Goal: Transaction & Acquisition: Download file/media

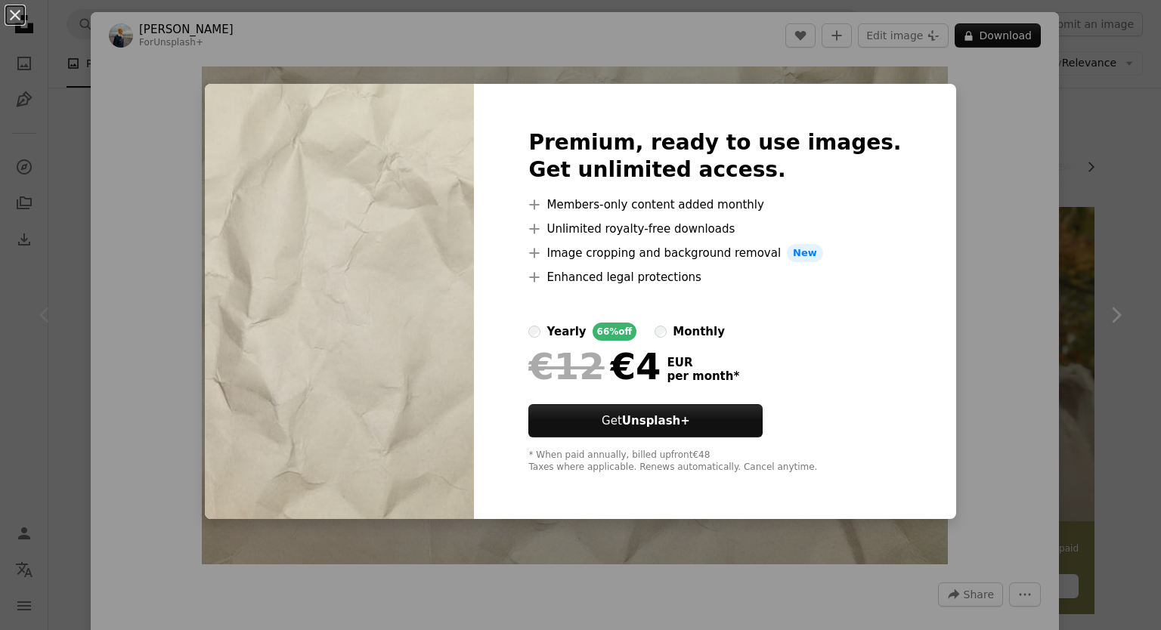
click at [986, 123] on div "An X shape Premium, ready to use images. Get unlimited access. A plus sign Memb…" at bounding box center [580, 315] width 1161 height 630
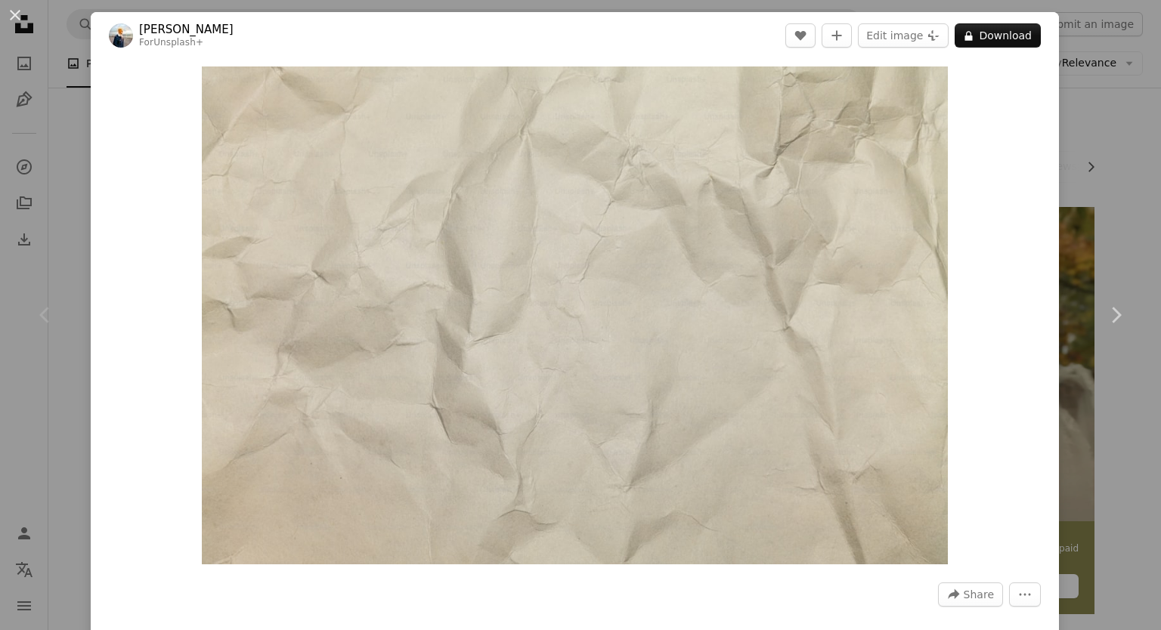
click at [1078, 134] on div "An X shape Chevron left Chevron right [PERSON_NAME] For Unsplash+ A heart A plu…" at bounding box center [580, 315] width 1161 height 630
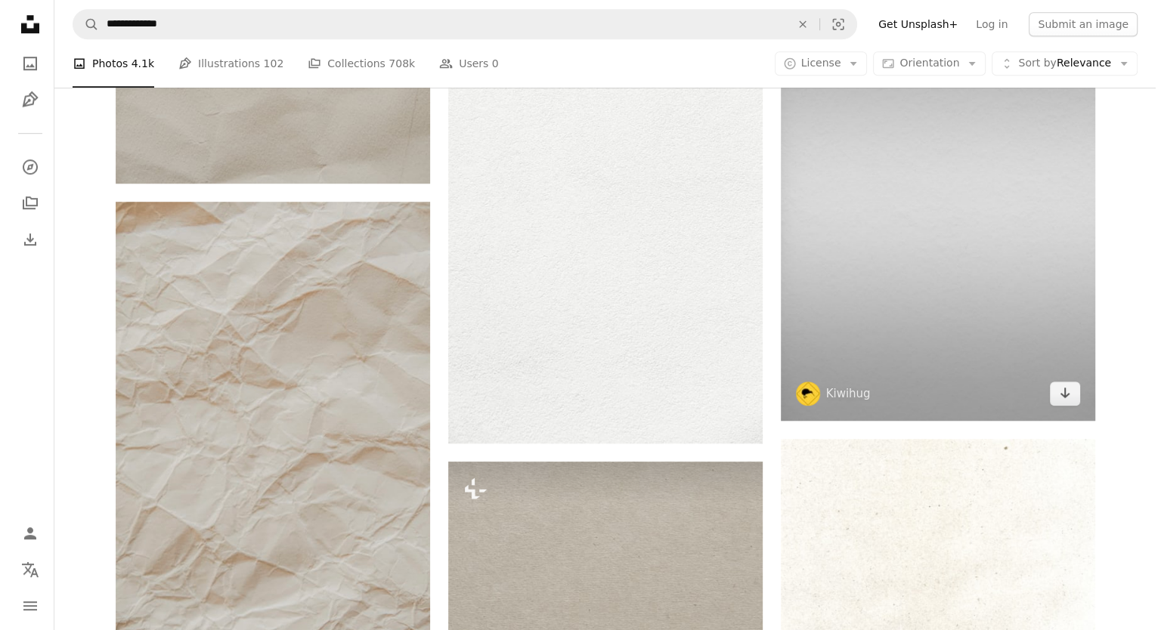
scroll to position [1305, 0]
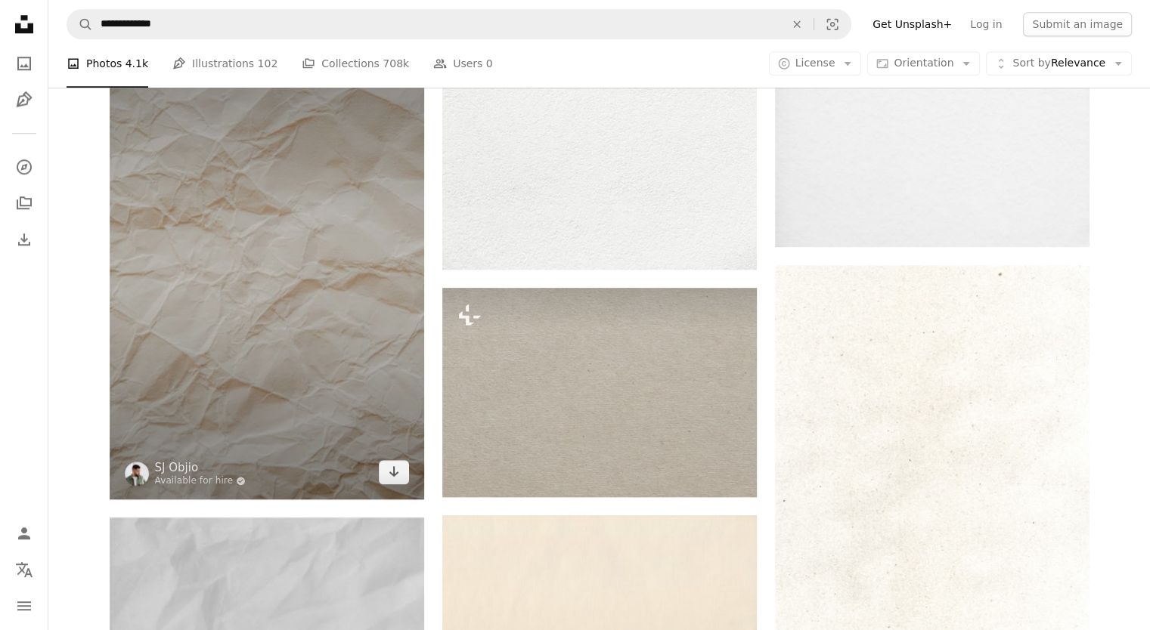
click at [395, 288] on img at bounding box center [267, 264] width 314 height 472
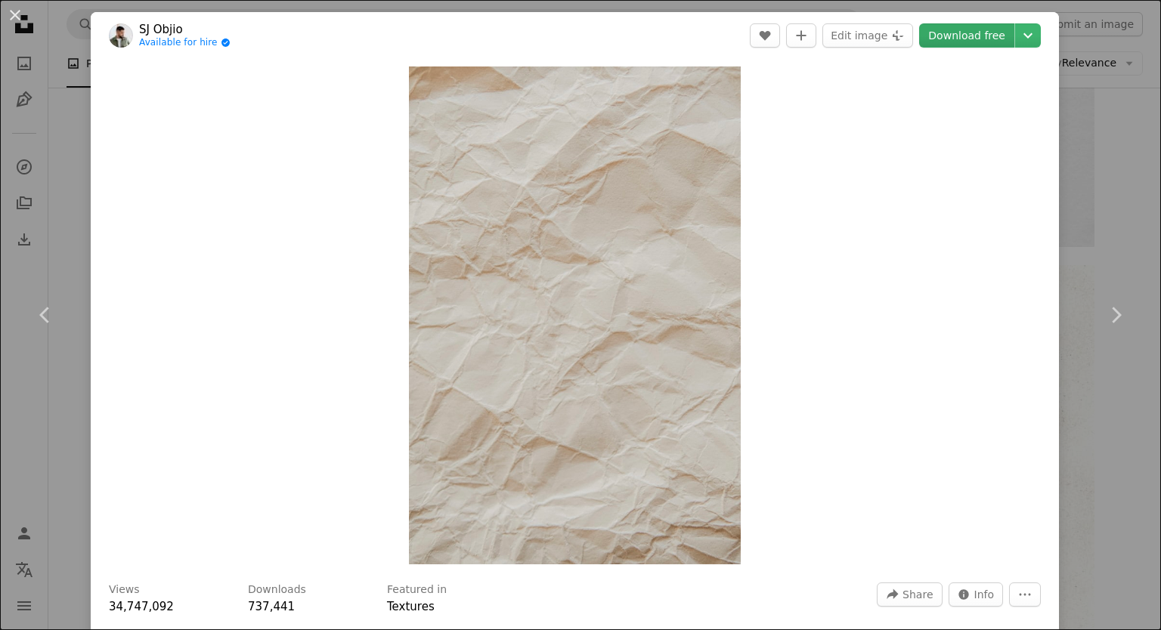
click at [982, 41] on link "Download free" at bounding box center [966, 35] width 95 height 24
